Goal: Task Accomplishment & Management: Use online tool/utility

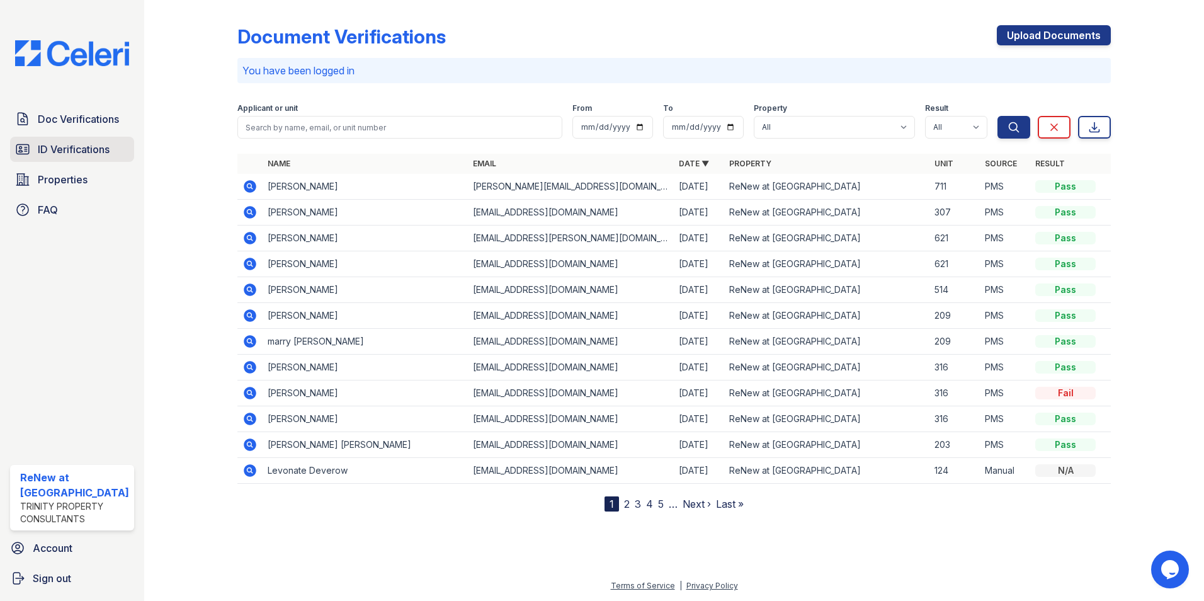
click at [63, 147] on span "ID Verifications" at bounding box center [74, 149] width 72 height 15
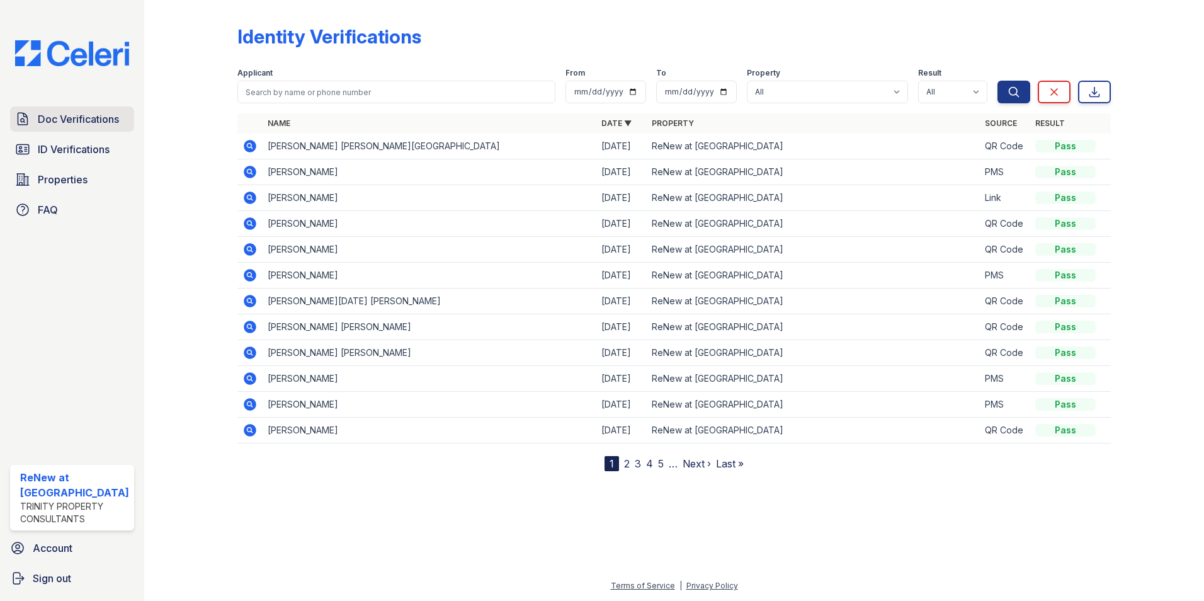
click at [62, 119] on span "Doc Verifications" at bounding box center [78, 118] width 81 height 15
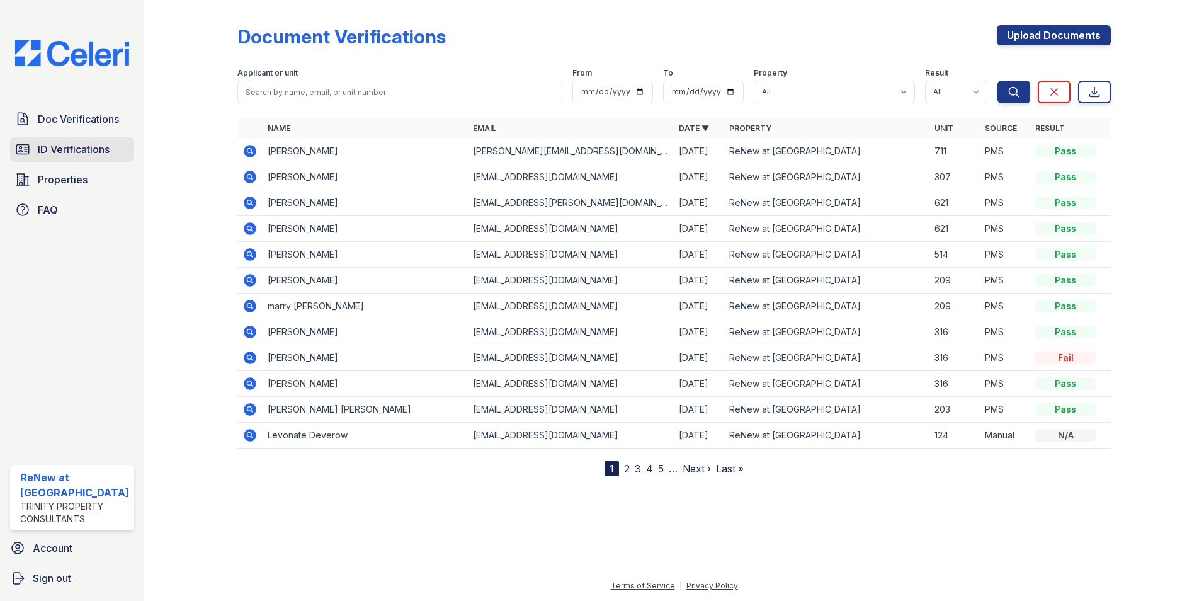
click at [84, 144] on span "ID Verifications" at bounding box center [74, 149] width 72 height 15
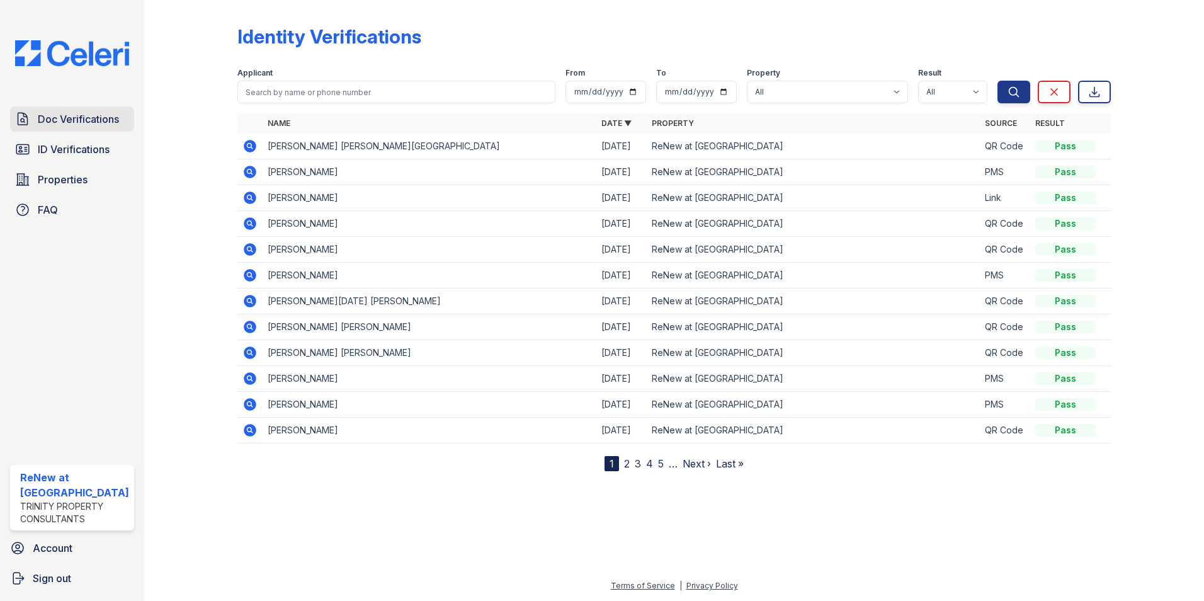
click at [72, 120] on span "Doc Verifications" at bounding box center [78, 118] width 81 height 15
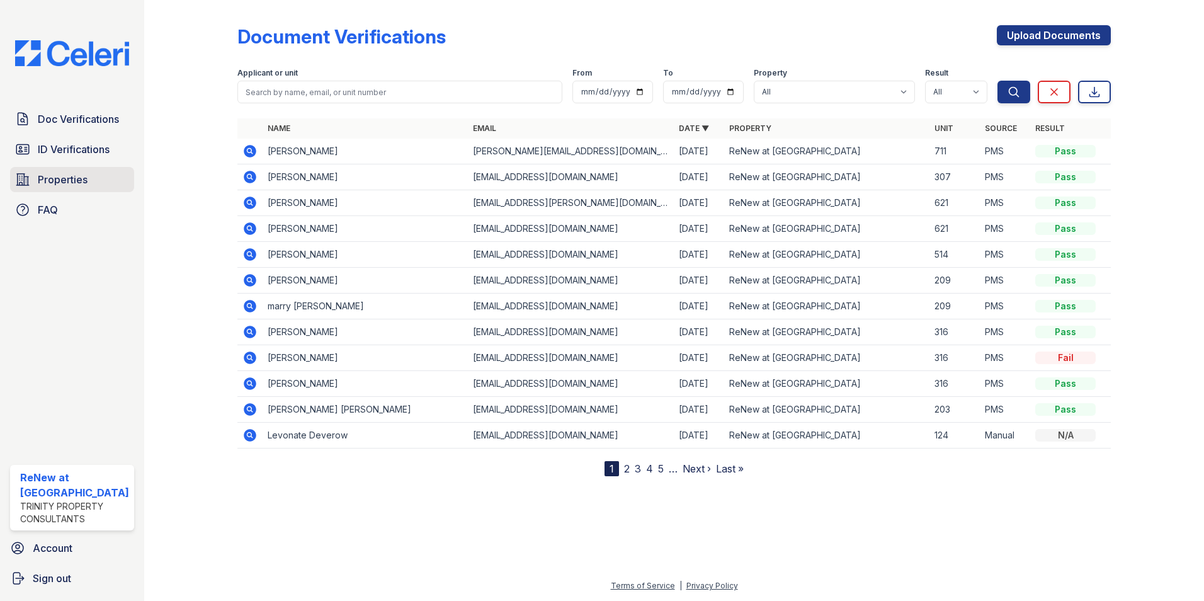
click at [62, 177] on span "Properties" at bounding box center [63, 179] width 50 height 15
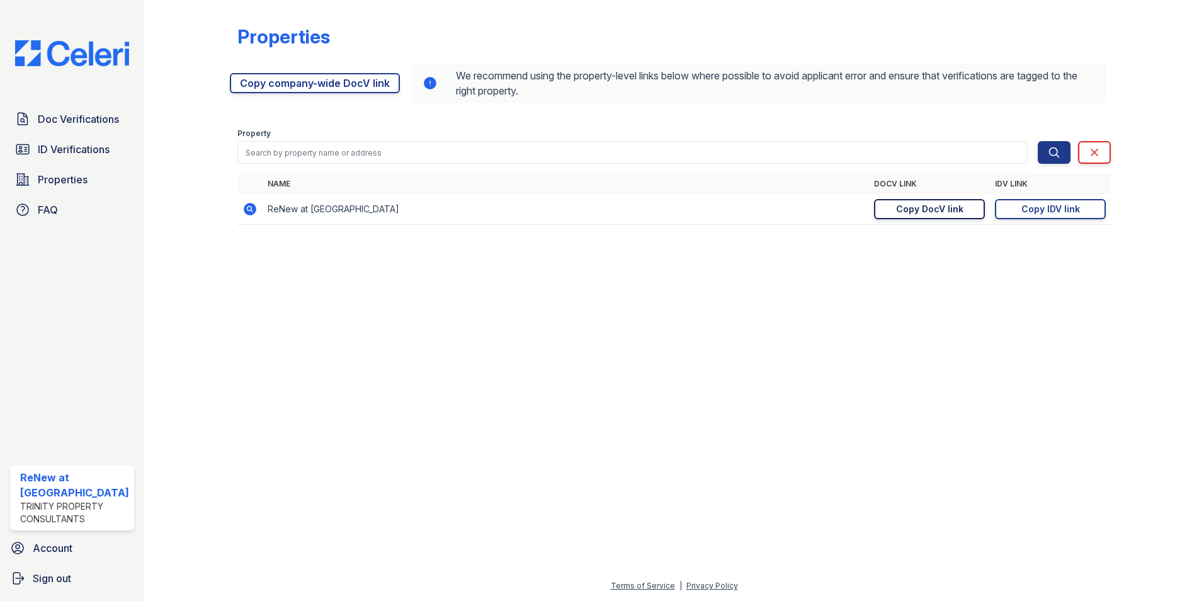
click at [914, 208] on div "Copy DocV link" at bounding box center [929, 209] width 67 height 13
click at [1077, 212] on div "Copy IDV link" at bounding box center [1050, 209] width 59 height 13
